Goal: Complete application form: Complete application form

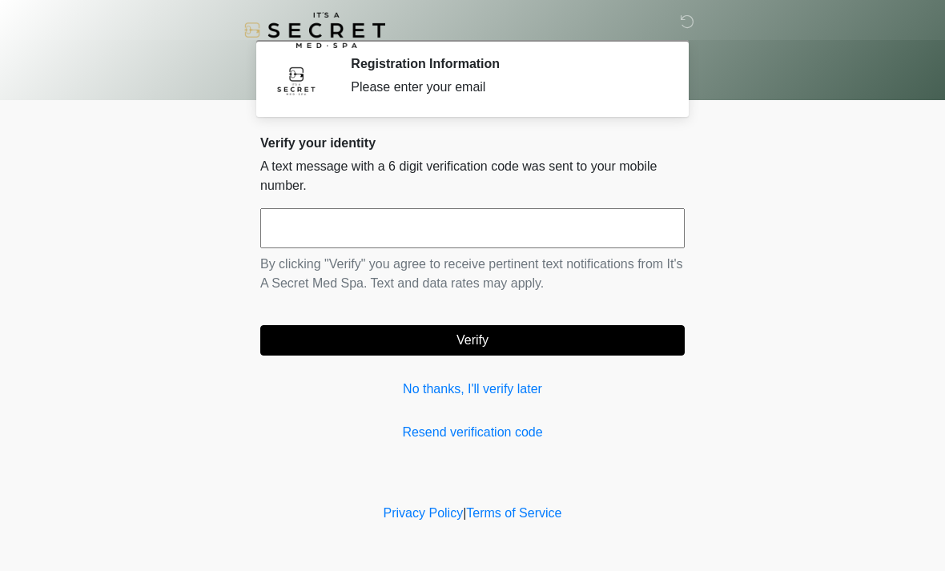
click at [498, 417] on div "Verify your identity A text message with a 6 digit verification code was sent t…" at bounding box center [472, 288] width 424 height 307
click at [373, 229] on input "text" at bounding box center [472, 228] width 424 height 40
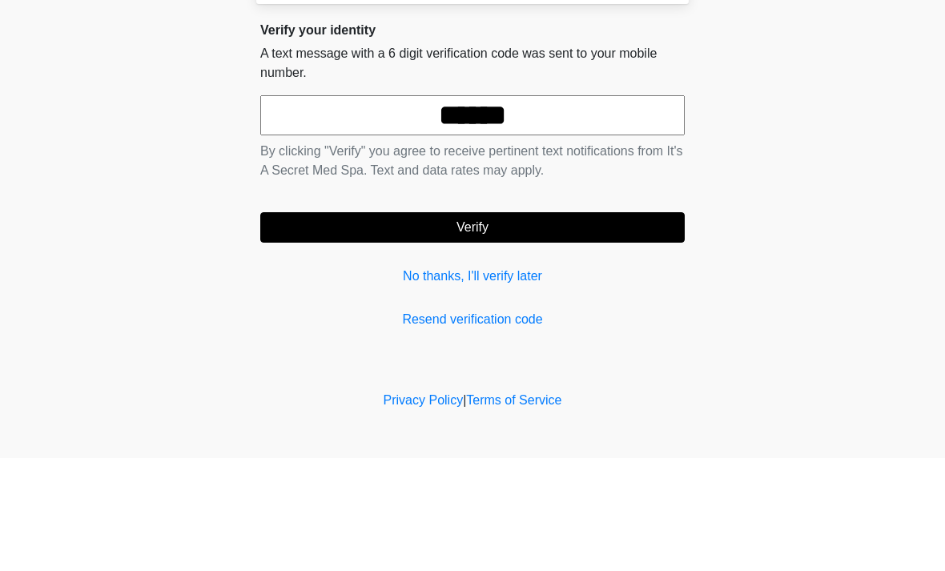
type input "******"
click at [543, 325] on button "Verify" at bounding box center [472, 340] width 424 height 30
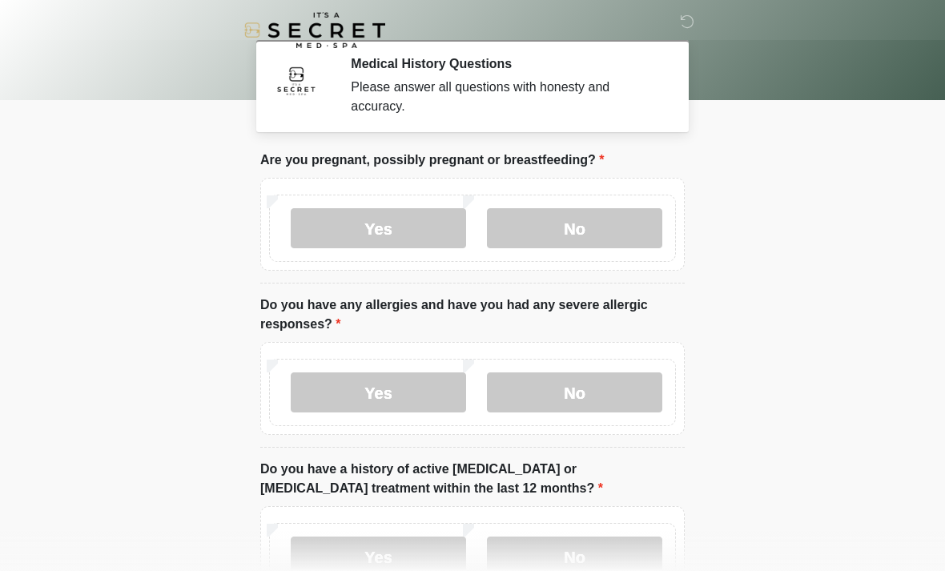
click at [586, 236] on label "No" at bounding box center [574, 228] width 175 height 40
click at [595, 391] on label "No" at bounding box center [574, 392] width 175 height 40
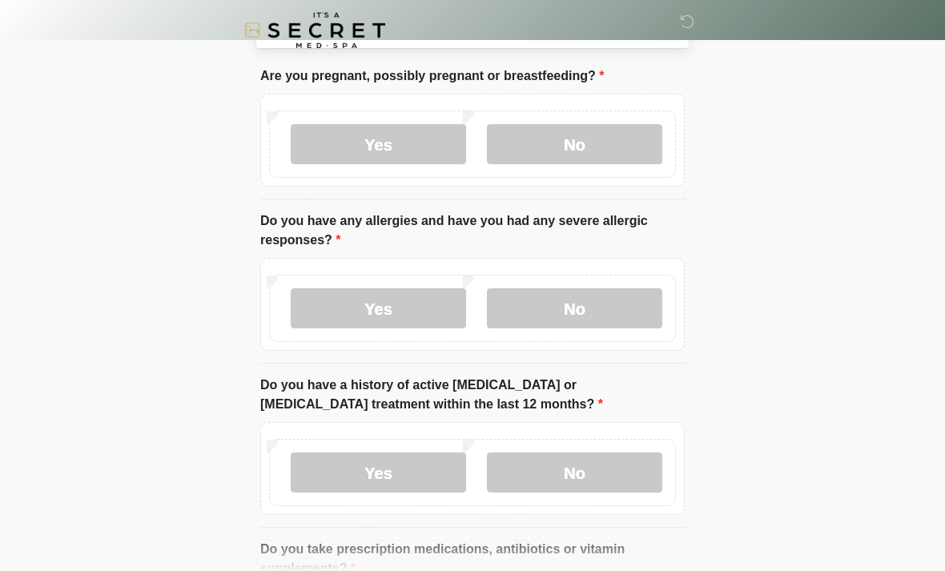
scroll to position [97, 0]
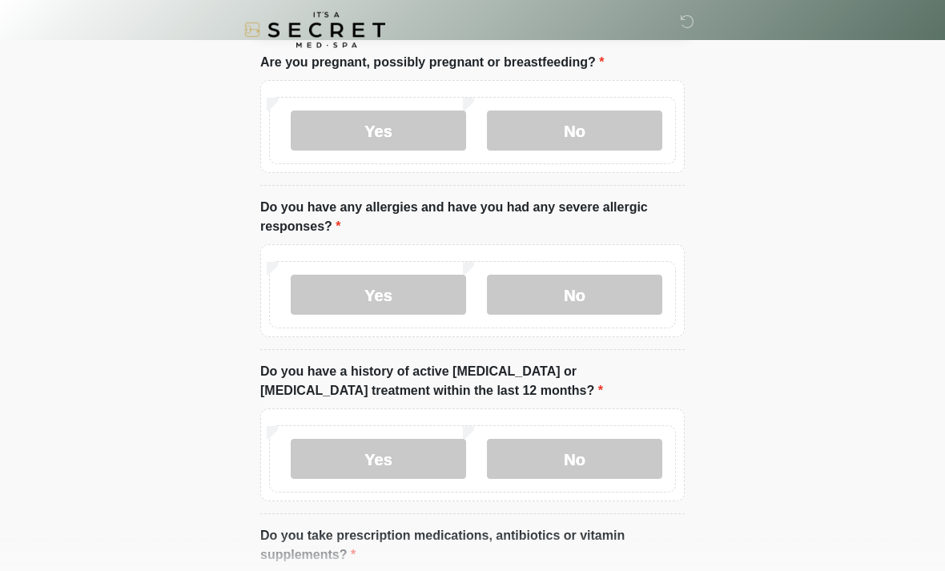
click at [614, 440] on label "No" at bounding box center [574, 460] width 175 height 40
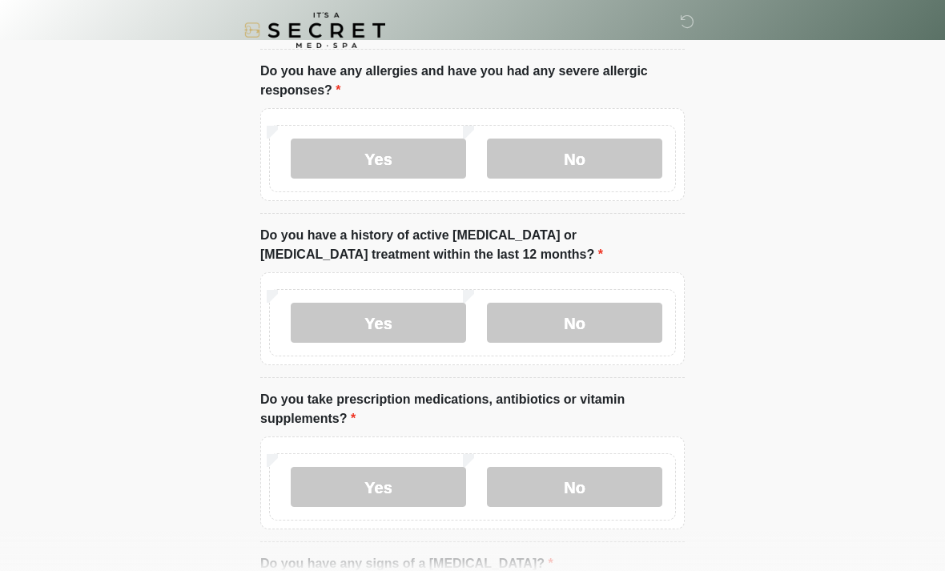
scroll to position [251, 0]
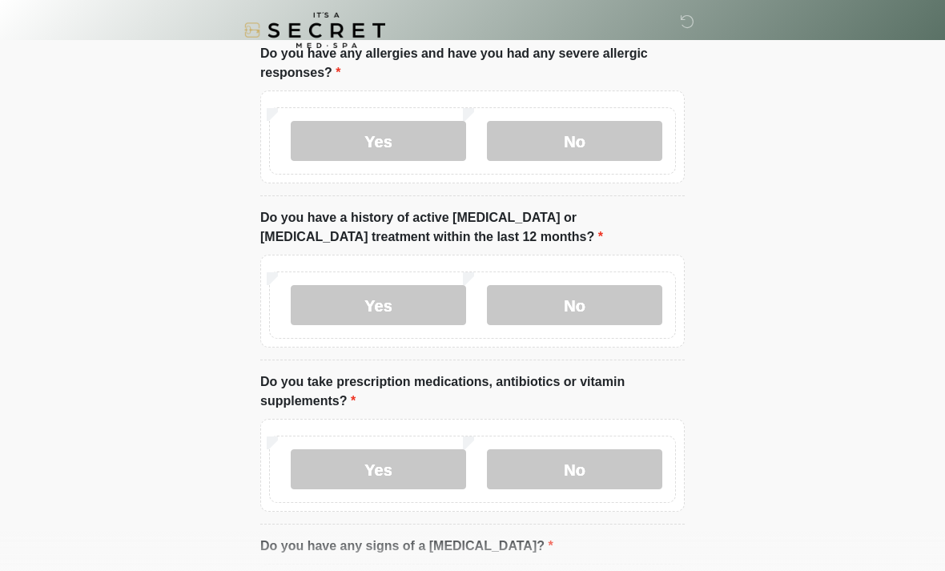
click at [395, 476] on label "Yes" at bounding box center [378, 469] width 175 height 40
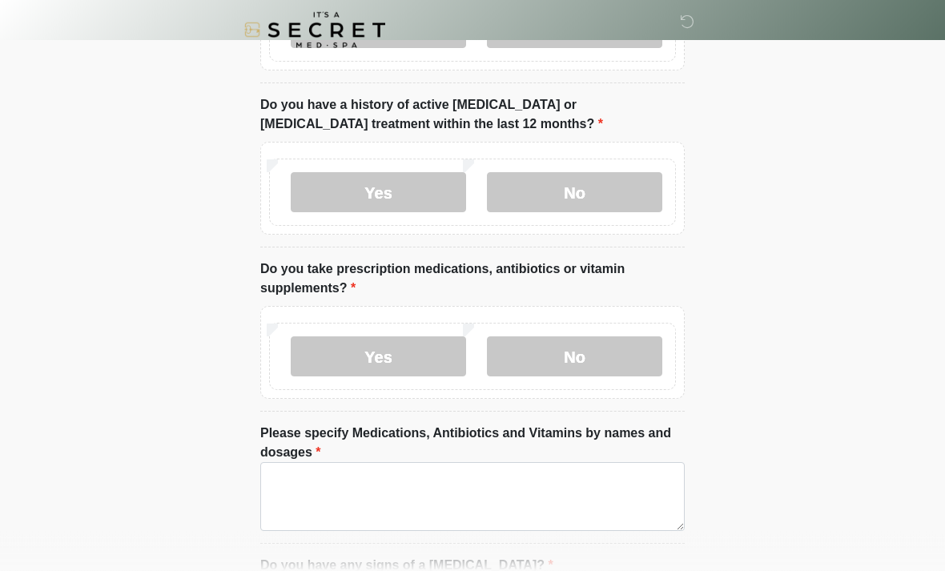
scroll to position [386, 0]
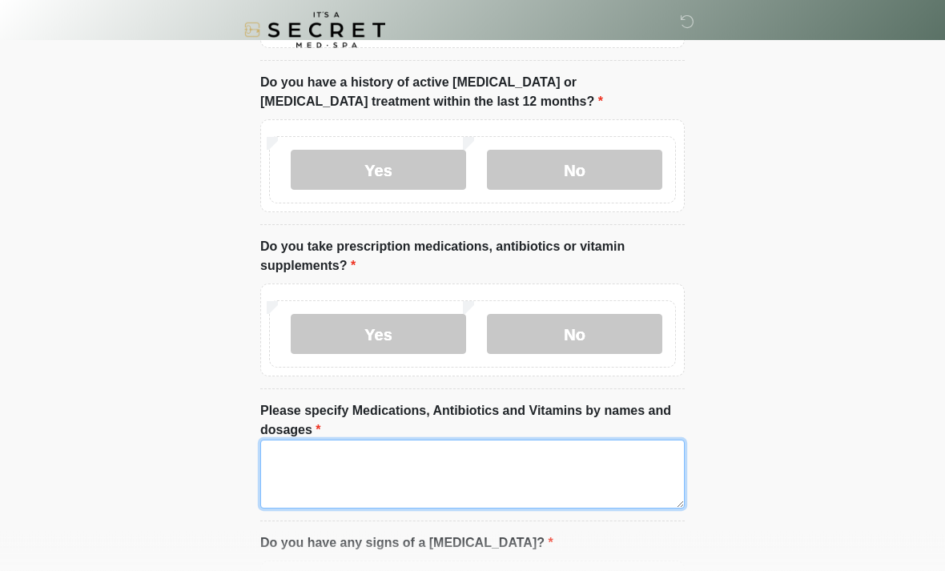
click at [489, 464] on textarea "Please specify Medications, Antibiotics and Vitamins by names and dosages" at bounding box center [472, 474] width 424 height 69
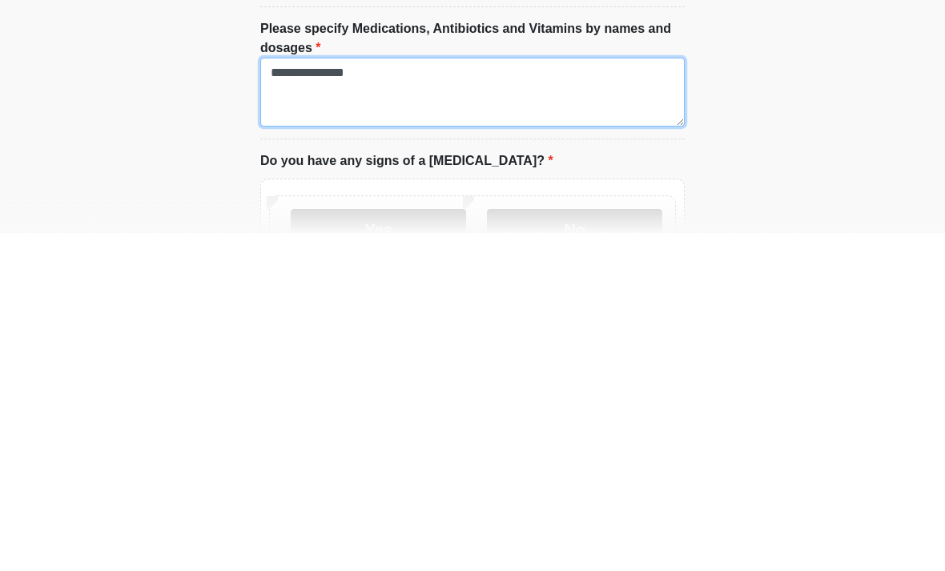
scroll to position [452, 0]
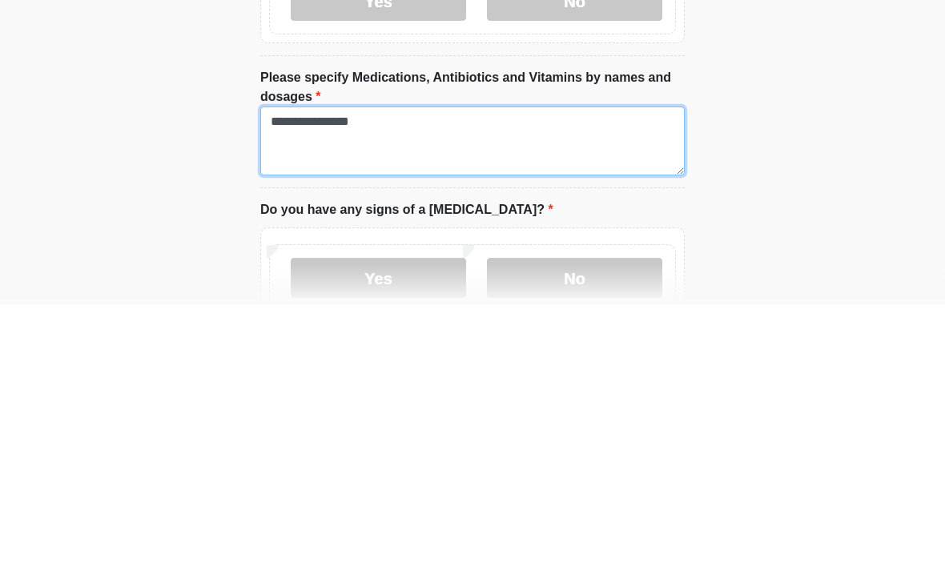
type textarea "**********"
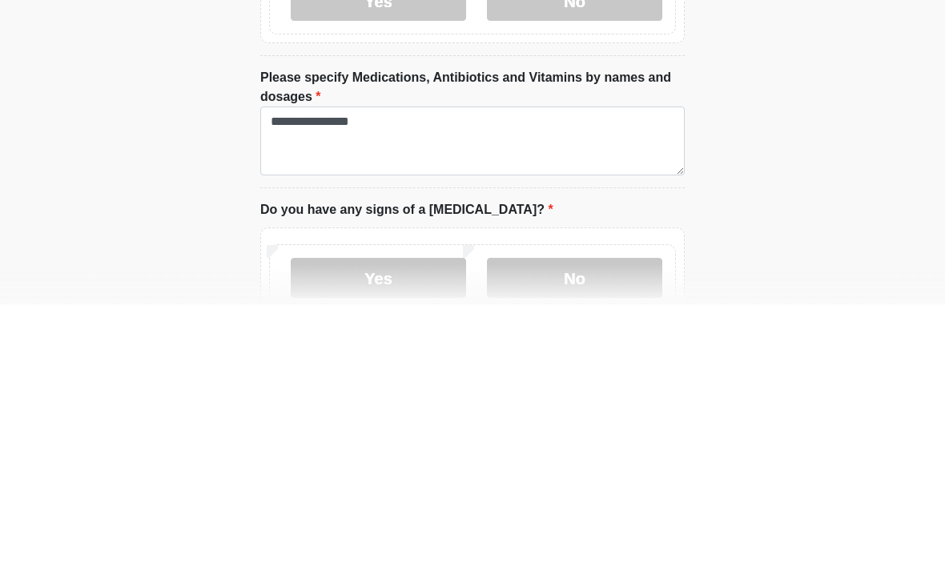
click at [576, 525] on label "No" at bounding box center [574, 545] width 175 height 40
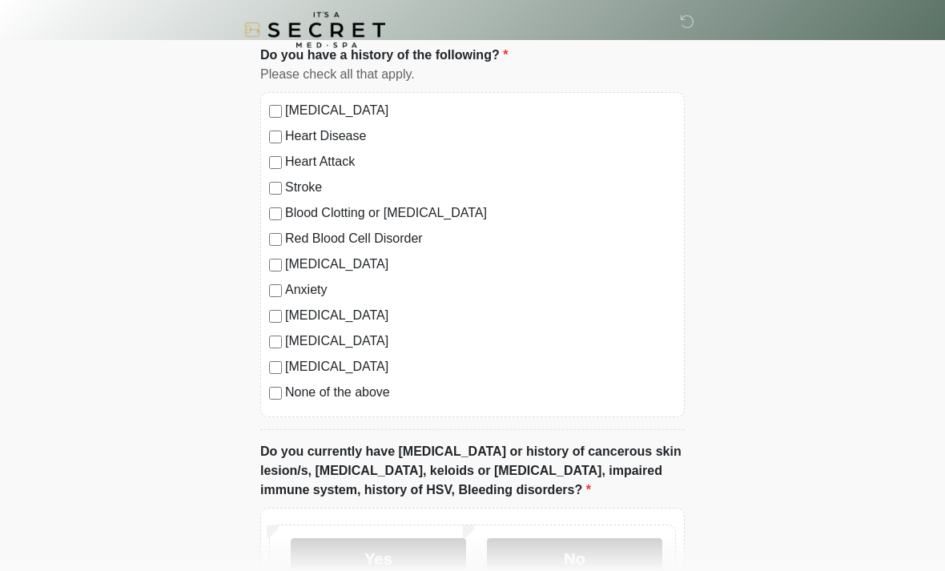
scroll to position [1069, 0]
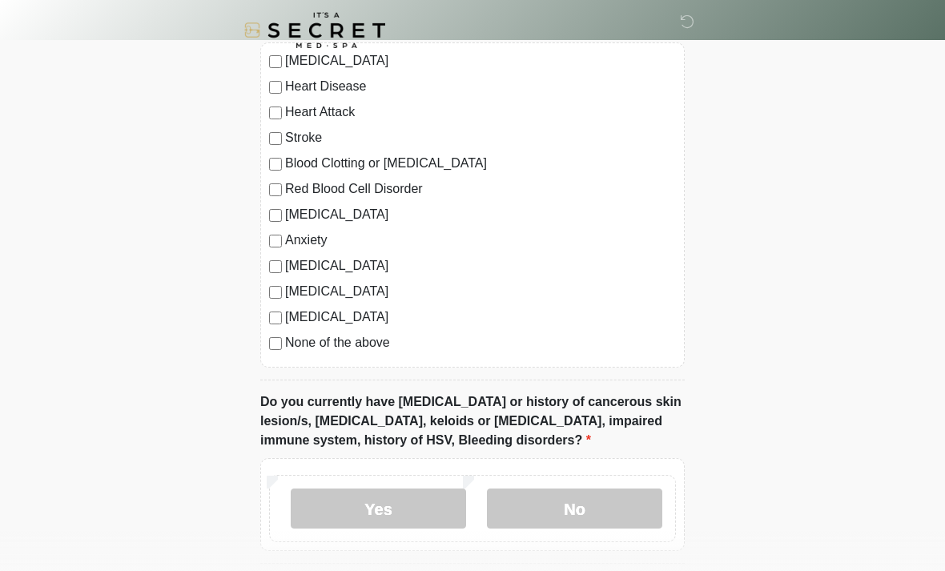
click at [605, 509] on label "No" at bounding box center [574, 508] width 175 height 40
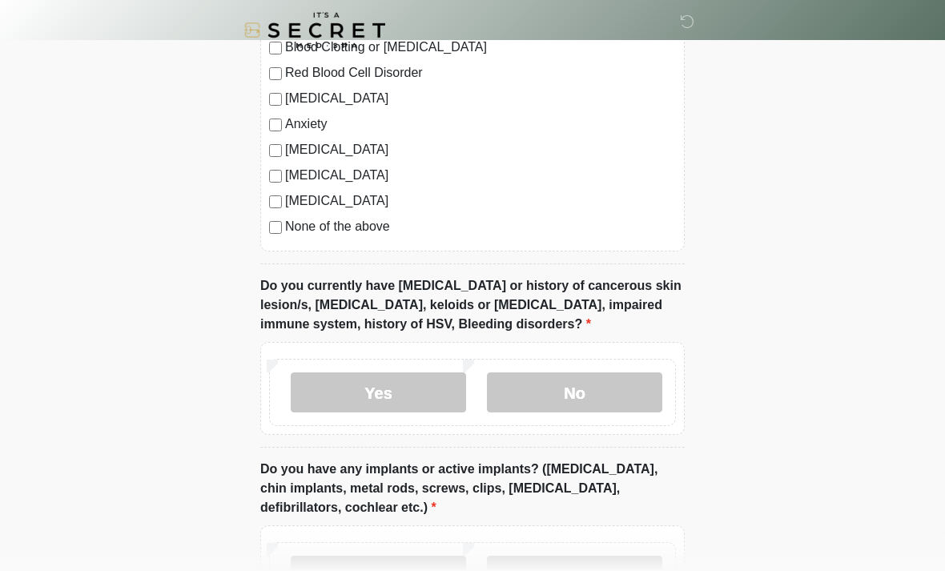
scroll to position [1213, 0]
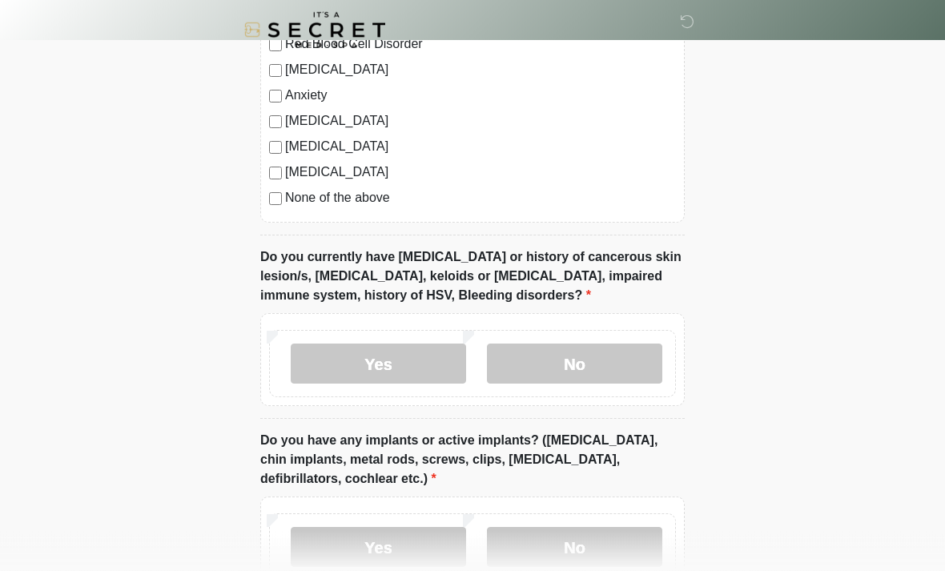
click at [595, 528] on label "No" at bounding box center [574, 548] width 175 height 40
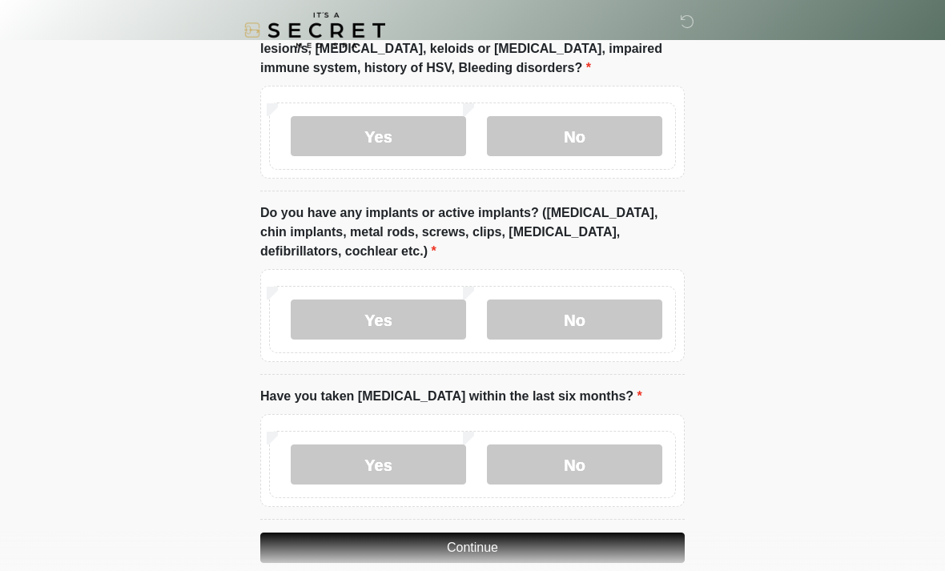
scroll to position [1441, 0]
click at [597, 464] on label "No" at bounding box center [574, 464] width 175 height 40
click at [597, 532] on button "Continue" at bounding box center [472, 547] width 424 height 30
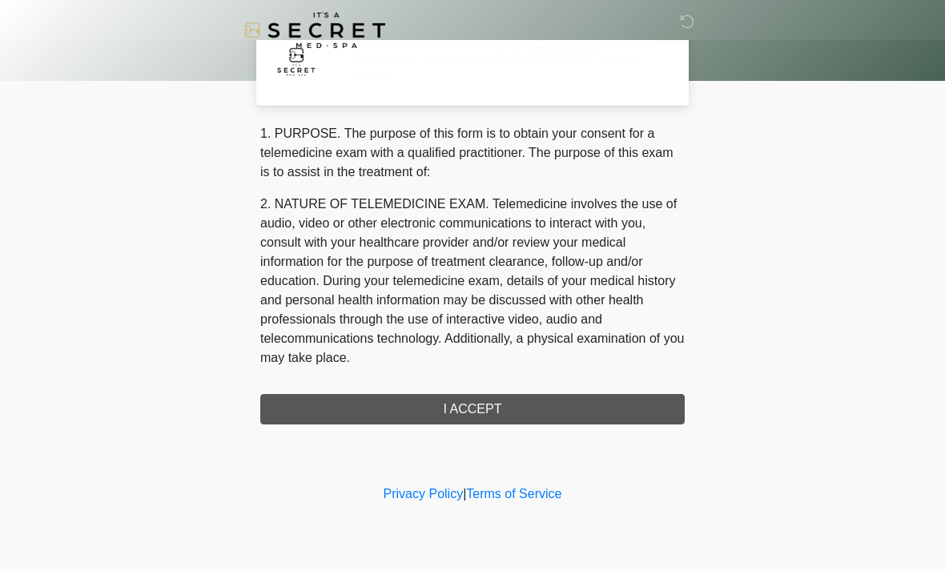
scroll to position [0, 0]
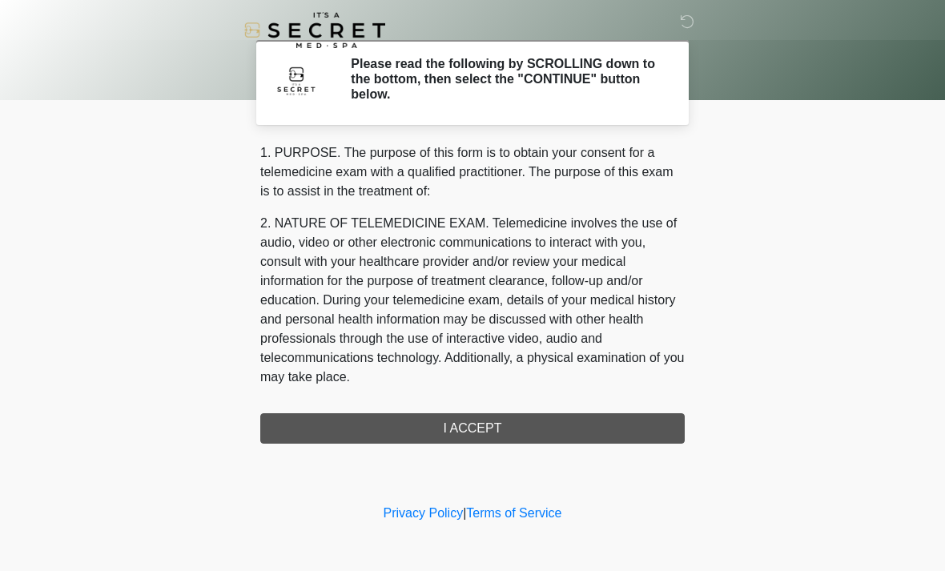
click at [606, 432] on div "1. PURPOSE. The purpose of this form is to obtain your consent for a telemedici…" at bounding box center [472, 293] width 424 height 300
click at [543, 420] on div "1. PURPOSE. The purpose of this form is to obtain your consent for a telemedici…" at bounding box center [472, 293] width 424 height 300
click at [388, 431] on div "1. PURPOSE. The purpose of this form is to obtain your consent for a telemedici…" at bounding box center [472, 293] width 424 height 300
click at [435, 425] on div "1. PURPOSE. The purpose of this form is to obtain your consent for a telemedici…" at bounding box center [472, 293] width 424 height 300
click at [422, 418] on div "1. PURPOSE. The purpose of this form is to obtain your consent for a telemedici…" at bounding box center [472, 293] width 424 height 300
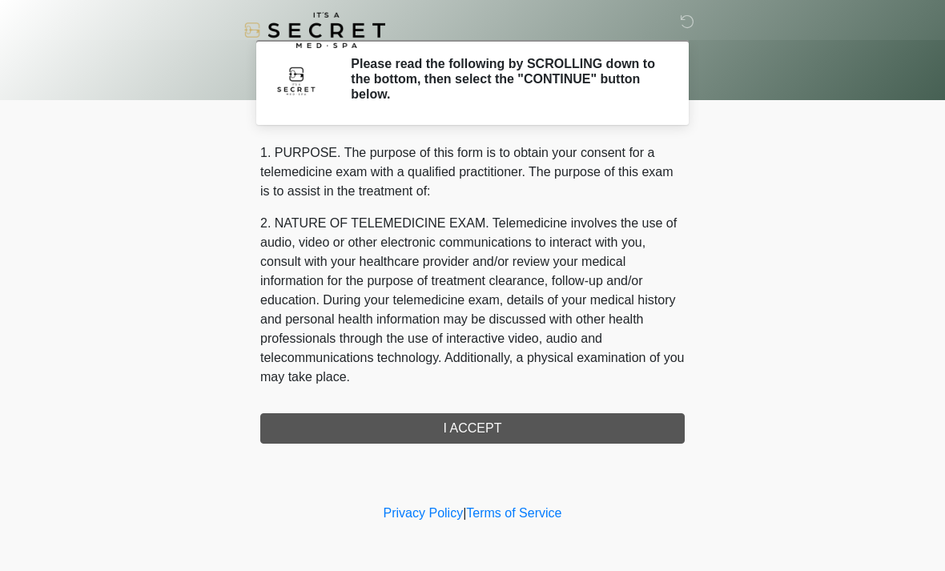
click at [642, 434] on div "1. PURPOSE. The purpose of this form is to obtain your consent for a telemedici…" at bounding box center [472, 293] width 424 height 300
click at [489, 407] on div "1. PURPOSE. The purpose of this form is to obtain your consent for a telemedici…" at bounding box center [472, 293] width 424 height 300
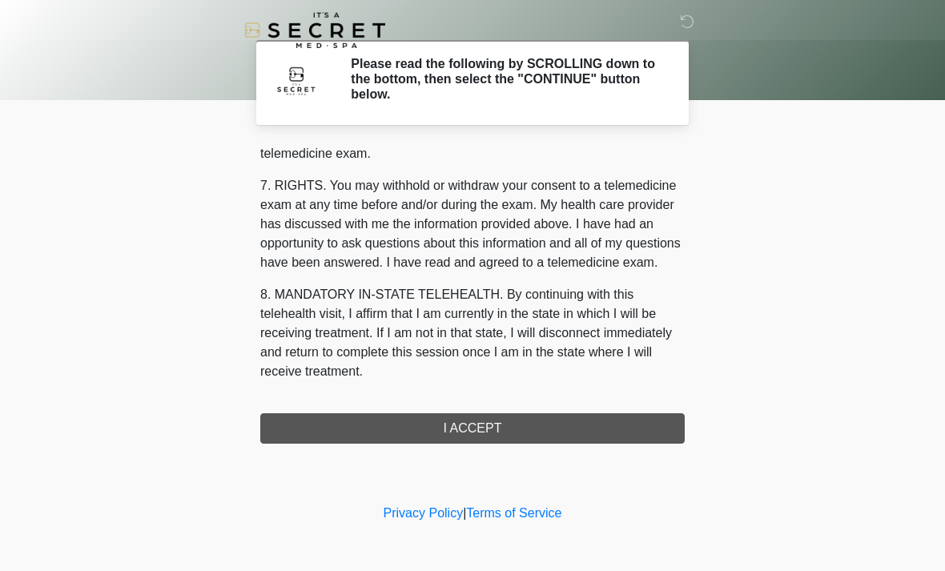
scroll to position [678, 0]
click at [319, 436] on button "I ACCEPT" at bounding box center [472, 428] width 424 height 30
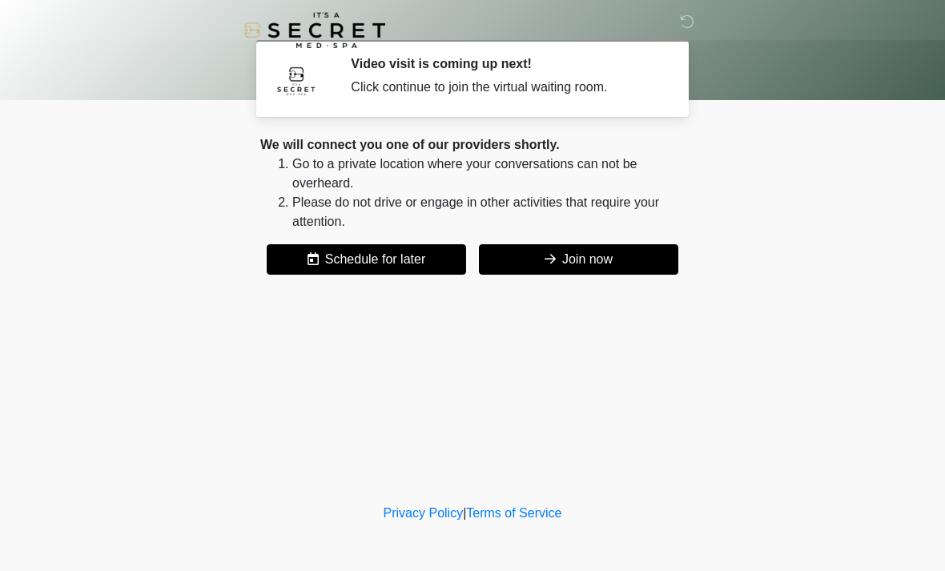
click at [629, 246] on button "Join now" at bounding box center [578, 259] width 199 height 30
